Goal: Task Accomplishment & Management: Use online tool/utility

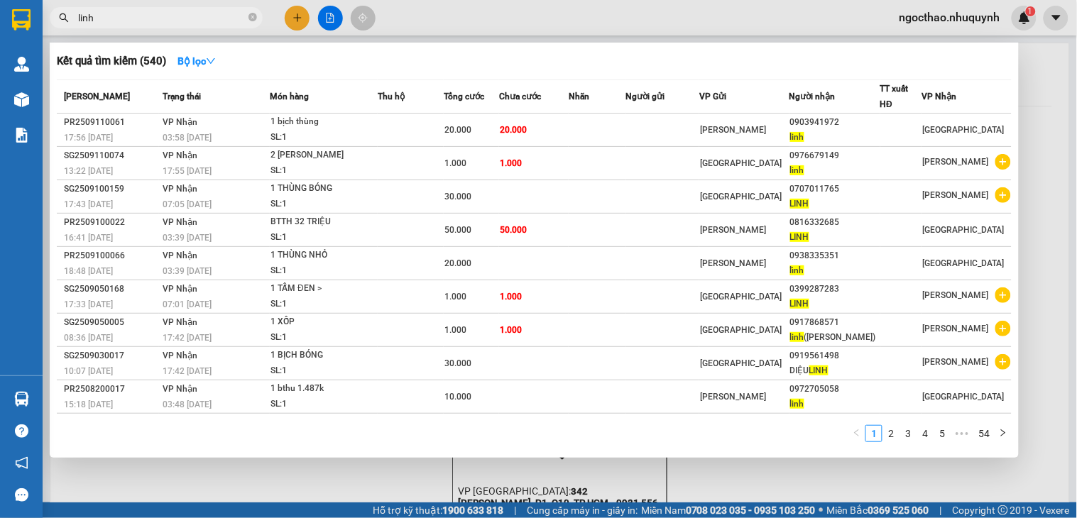
click at [741, 472] on div at bounding box center [538, 259] width 1077 height 518
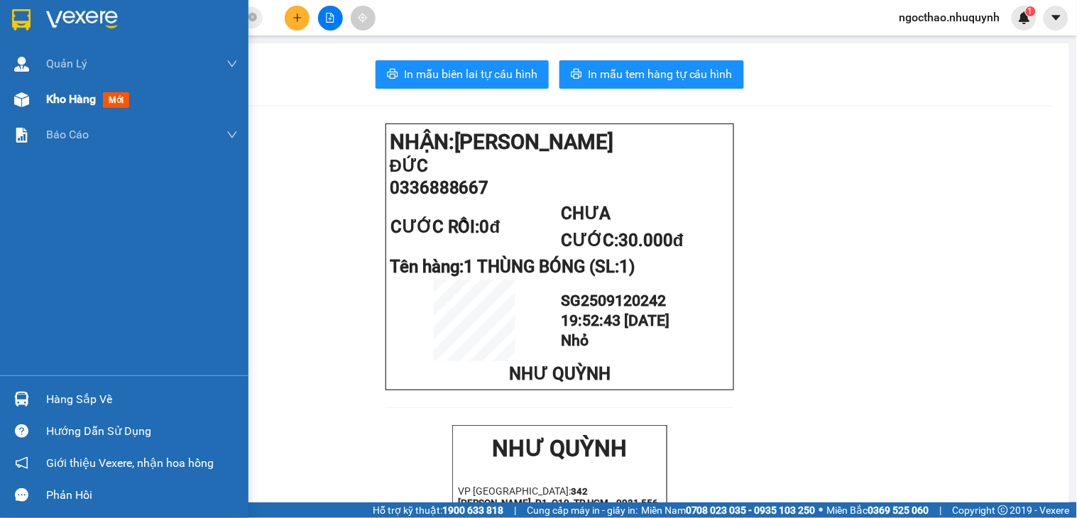
drag, startPoint x: 32, startPoint y: 98, endPoint x: 103, endPoint y: 96, distance: 71.0
click at [43, 98] on div "Kho hàng mới" at bounding box center [124, 100] width 249 height 36
click at [103, 96] on div "Kho hàng mới" at bounding box center [90, 99] width 89 height 18
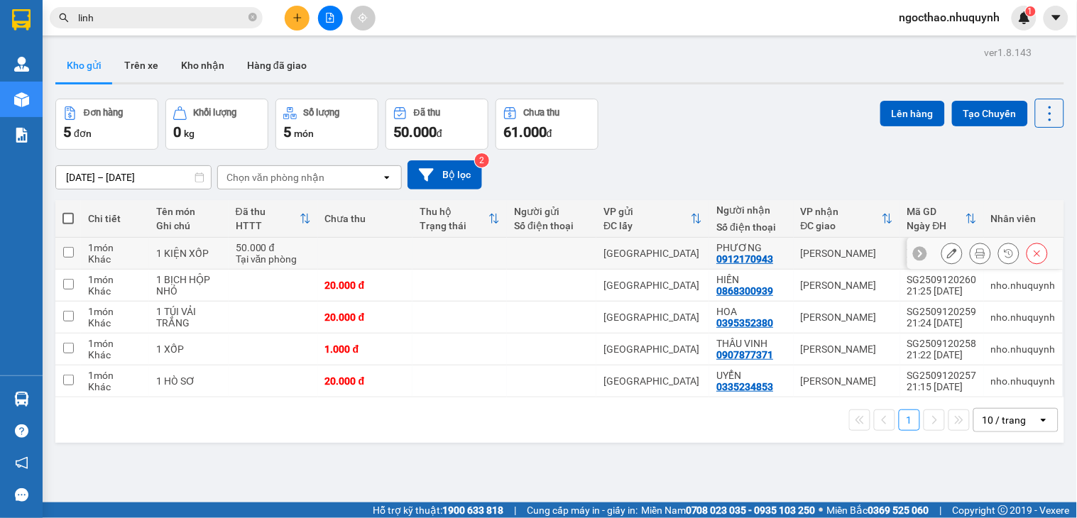
click at [976, 254] on icon at bounding box center [981, 254] width 10 height 10
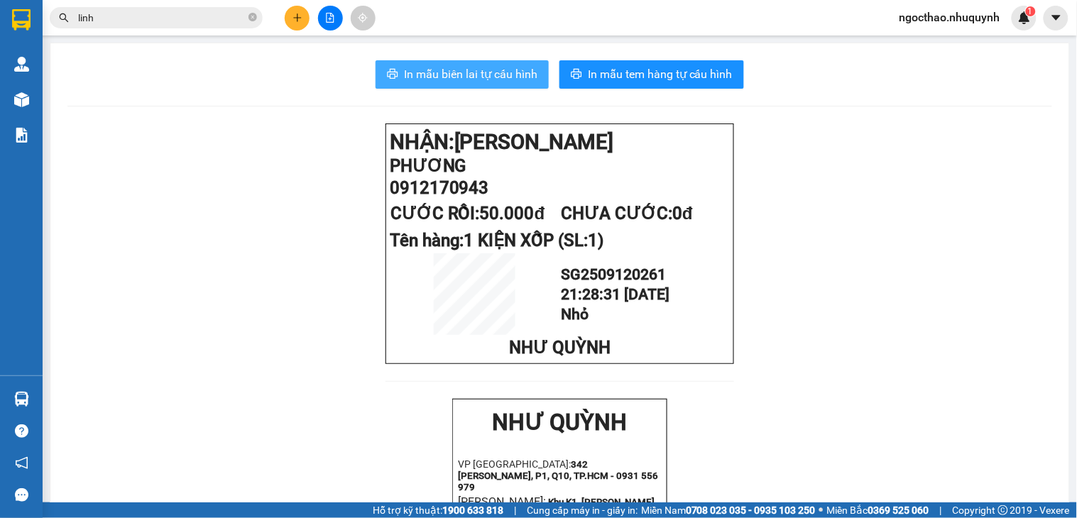
drag, startPoint x: 477, startPoint y: 76, endPoint x: 626, endPoint y: 158, distance: 169.8
click at [479, 80] on span "In mẫu biên lai tự cấu hình" at bounding box center [471, 74] width 134 height 18
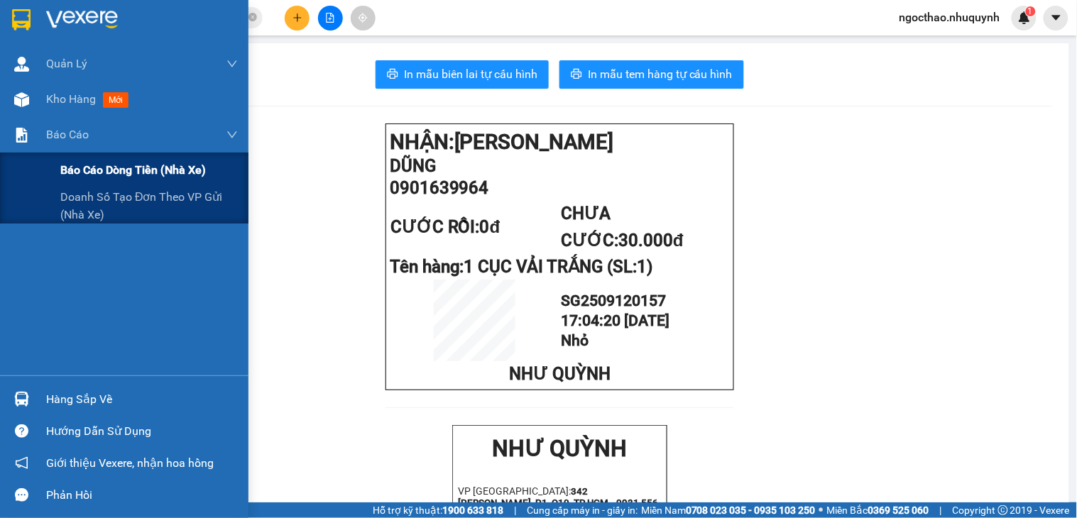
click at [143, 178] on span "Báo cáo dòng tiền (nhà xe)" at bounding box center [133, 170] width 146 height 18
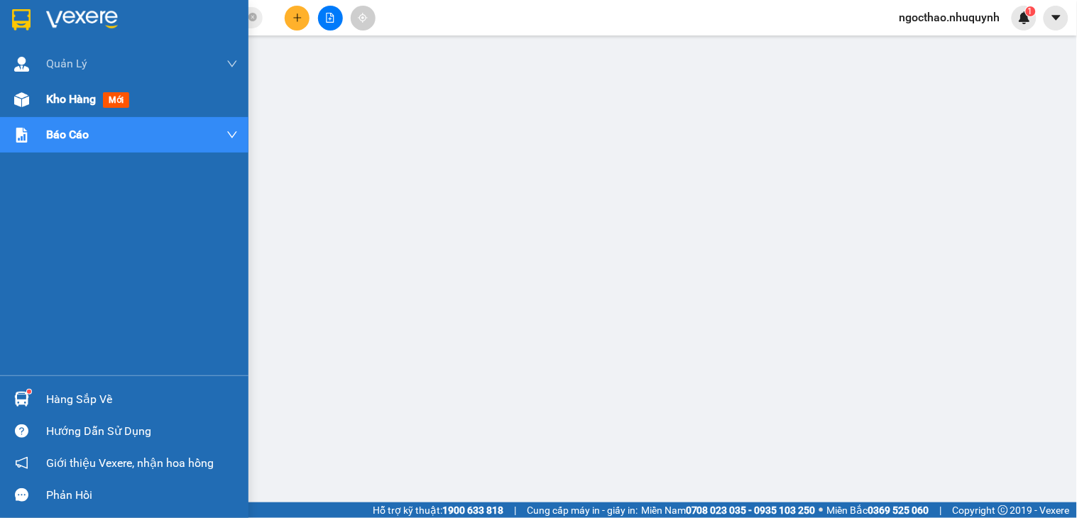
click at [68, 94] on span "Kho hàng" at bounding box center [71, 98] width 50 height 13
